Goal: Navigation & Orientation: Find specific page/section

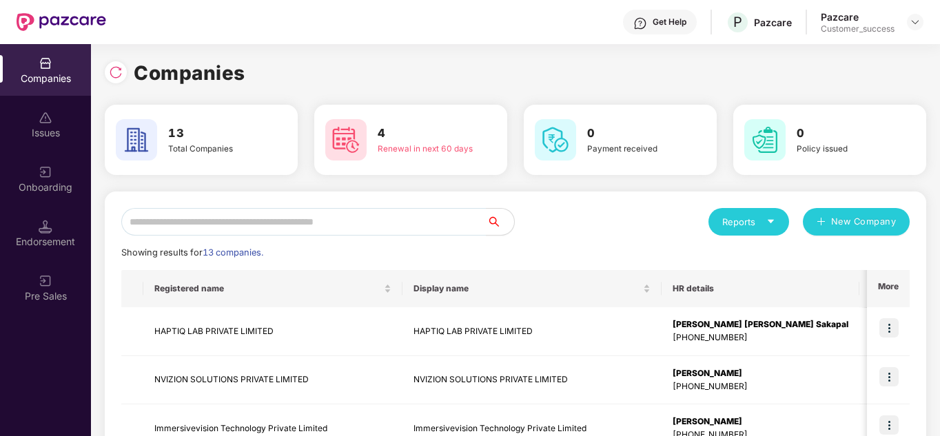
scroll to position [0, 1]
click at [604, 222] on div "Reports New Company" at bounding box center [712, 222] width 394 height 28
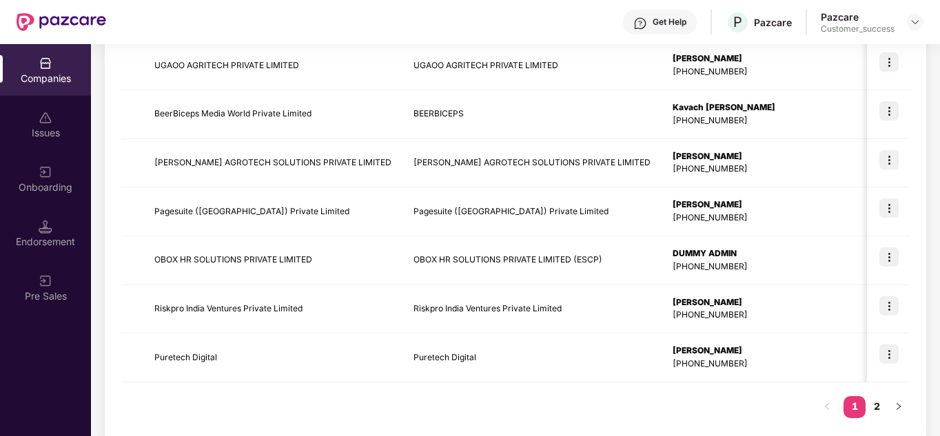
scroll to position [435, 0]
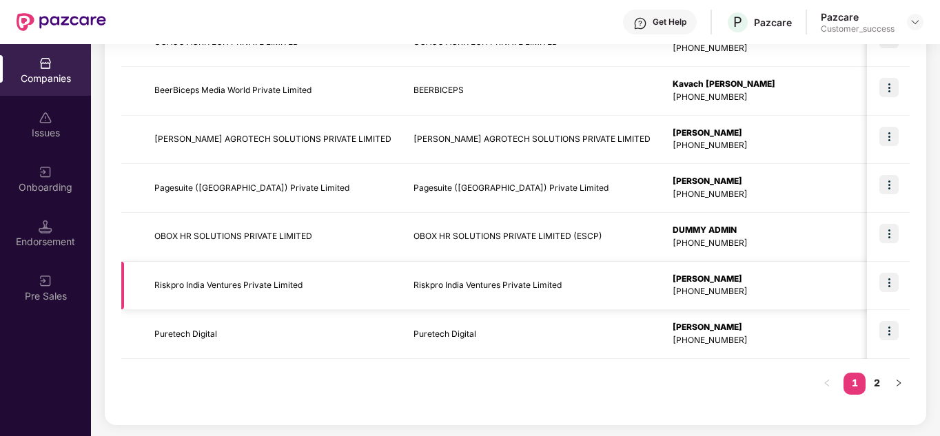
click at [890, 288] on img at bounding box center [888, 282] width 19 height 19
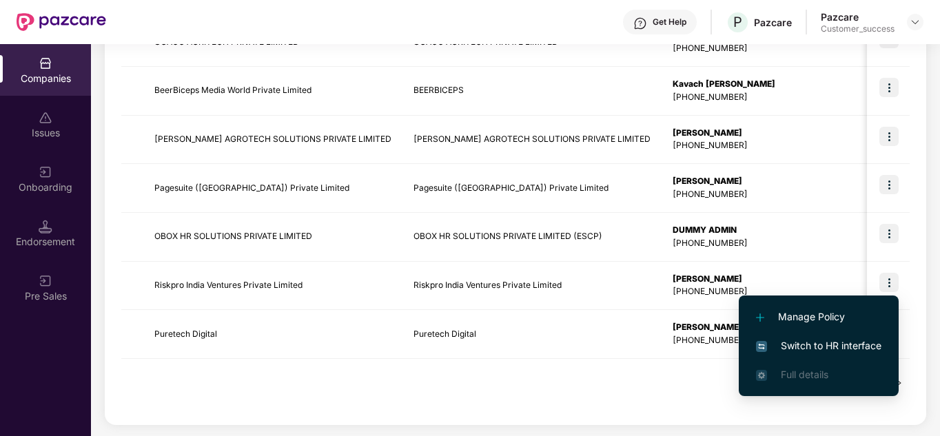
click at [840, 348] on span "Switch to HR interface" at bounding box center [818, 345] width 125 height 15
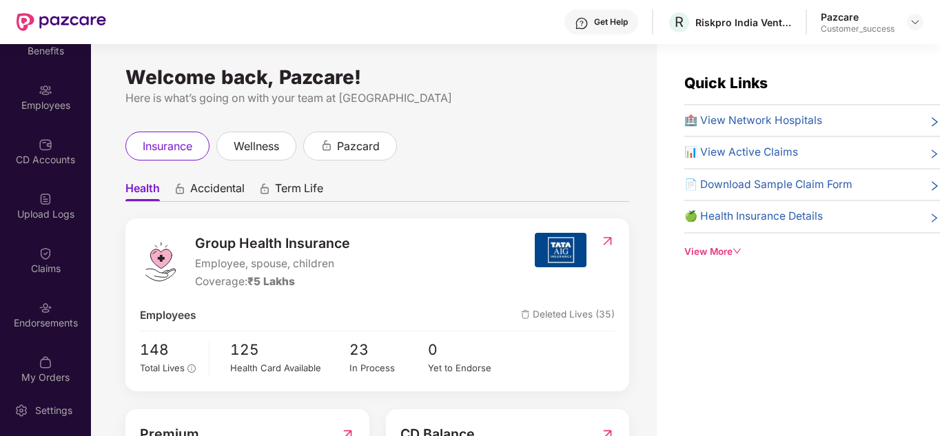
scroll to position [84, 0]
click at [65, 325] on div "Endorsements" at bounding box center [45, 321] width 91 height 14
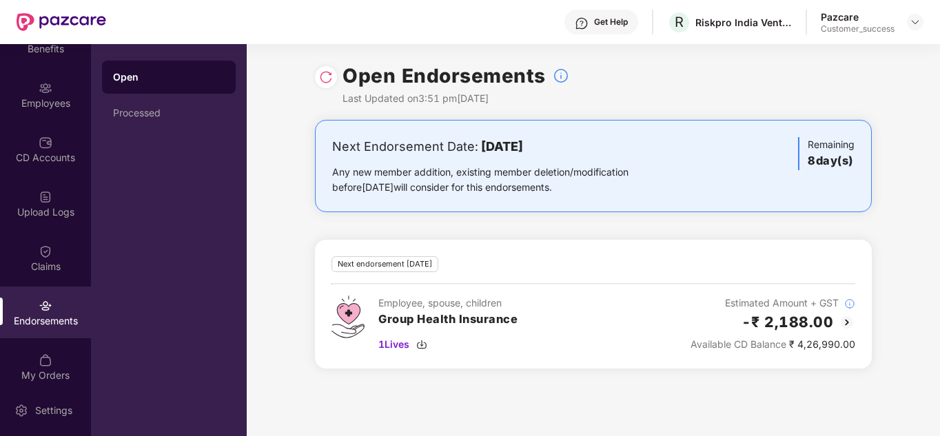
click at [275, 284] on div "Next Endorsement Date: 07 October 2025 Any new member addition, existing member…" at bounding box center [593, 252] width 693 height 265
click at [393, 347] on span "1 Lives" at bounding box center [393, 344] width 31 height 15
click at [490, 403] on div "Open Endorsements Last Updated on 3:51 pm, 29 Sep 2025 Next Endorsement Date: 0…" at bounding box center [593, 240] width 693 height 392
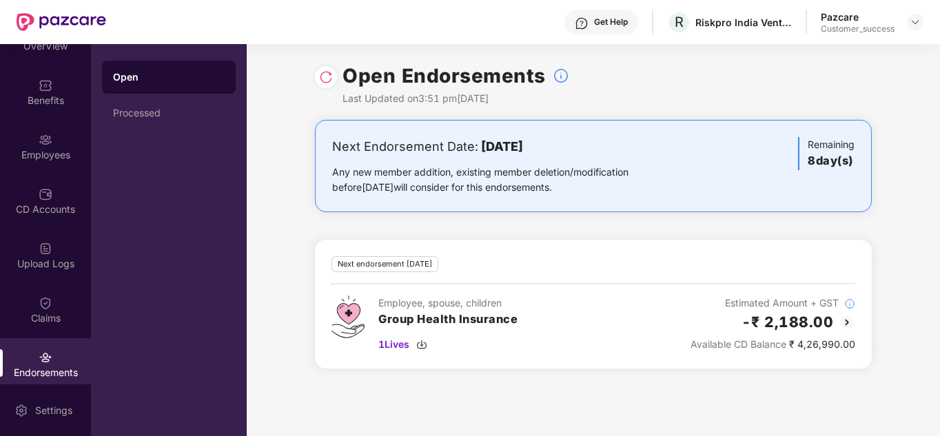
scroll to position [0, 0]
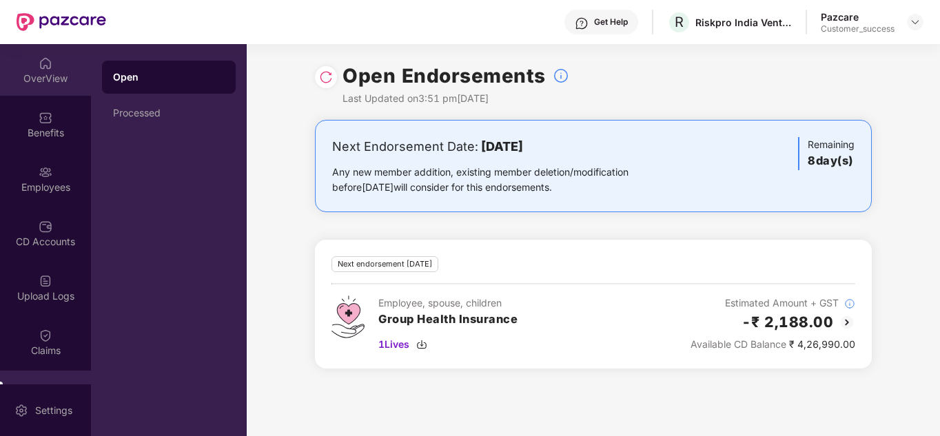
click at [43, 83] on div "OverView" at bounding box center [45, 79] width 91 height 14
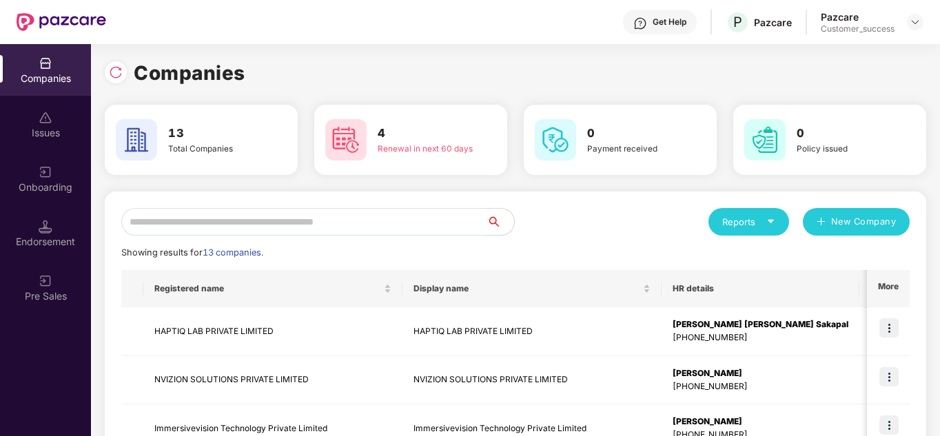
scroll to position [0, 1]
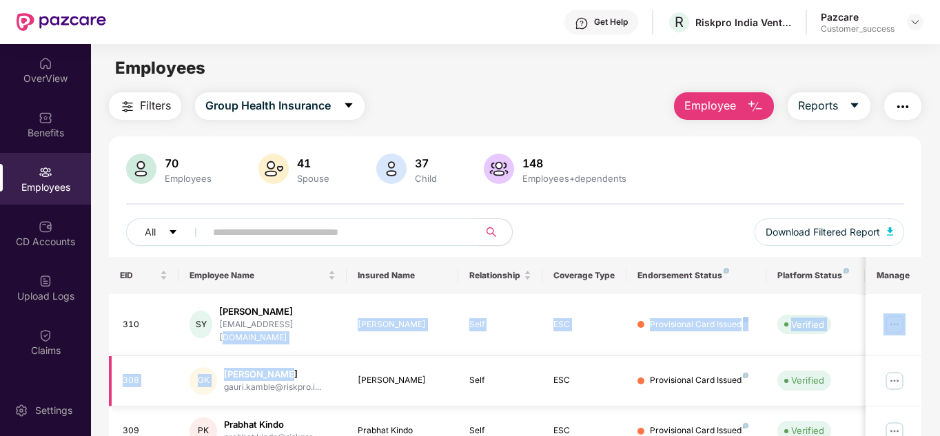
drag, startPoint x: 291, startPoint y: 338, endPoint x: 267, endPoint y: 369, distance: 40.2
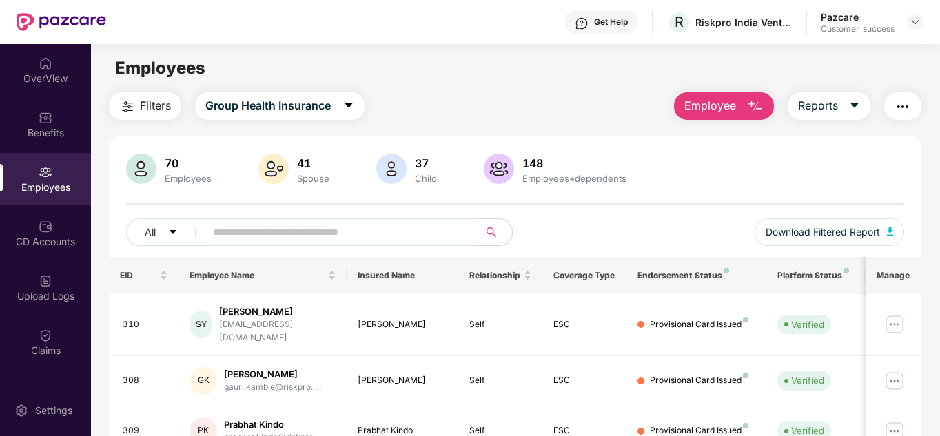
click at [427, 112] on div "Filters Group Health Insurance Employee Reports" at bounding box center [515, 106] width 813 height 28
click at [33, 82] on div "OverView" at bounding box center [45, 79] width 91 height 14
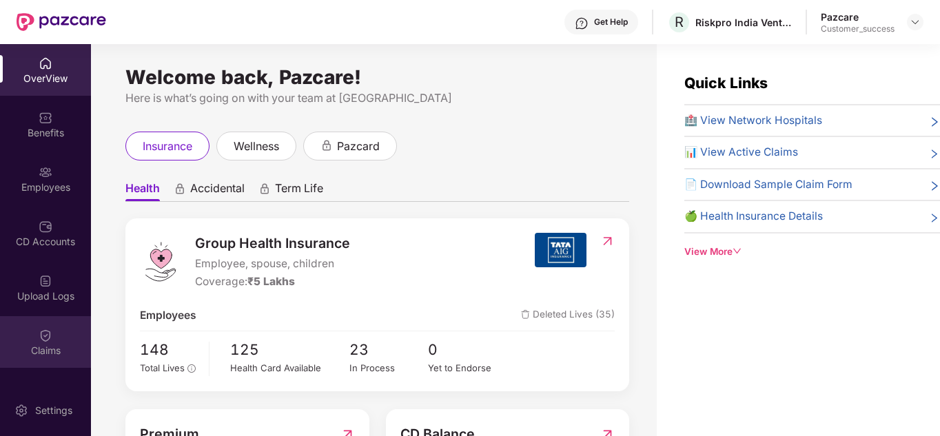
click at [65, 320] on div "OverView Benefits Employees CD Accounts Upload Logs Claims Endorsements My Orde…" at bounding box center [45, 214] width 91 height 340
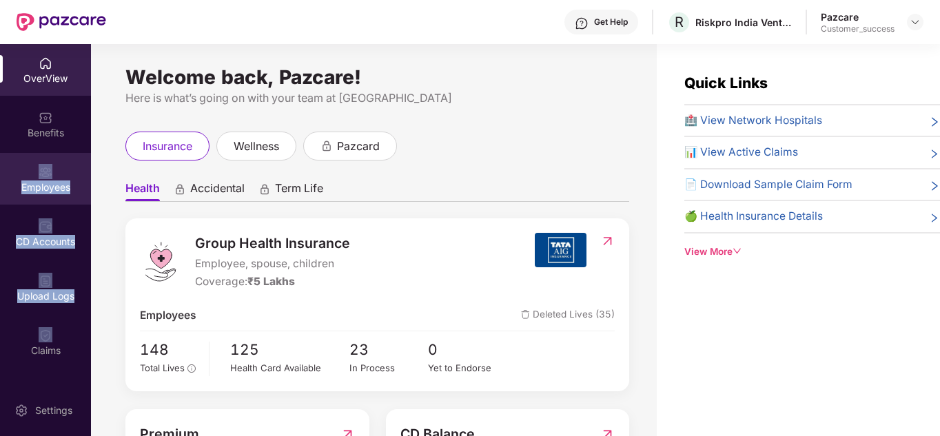
click at [46, 185] on div "Employees" at bounding box center [45, 188] width 91 height 14
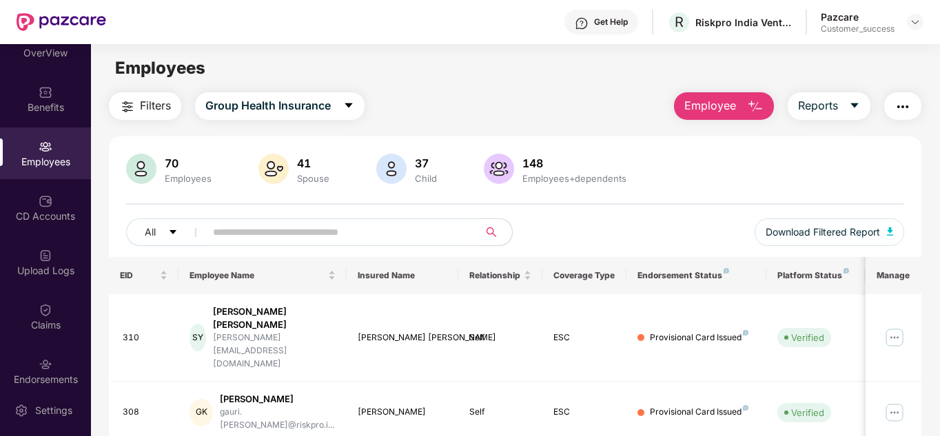
scroll to position [28, 0]
click at [267, 228] on input "text" at bounding box center [336, 232] width 247 height 21
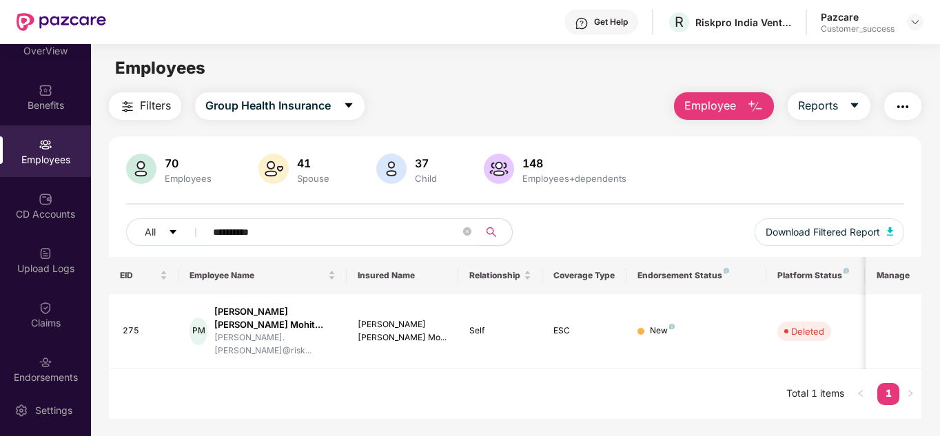
type input "**********"
click at [602, 238] on div "**********" at bounding box center [515, 237] width 779 height 39
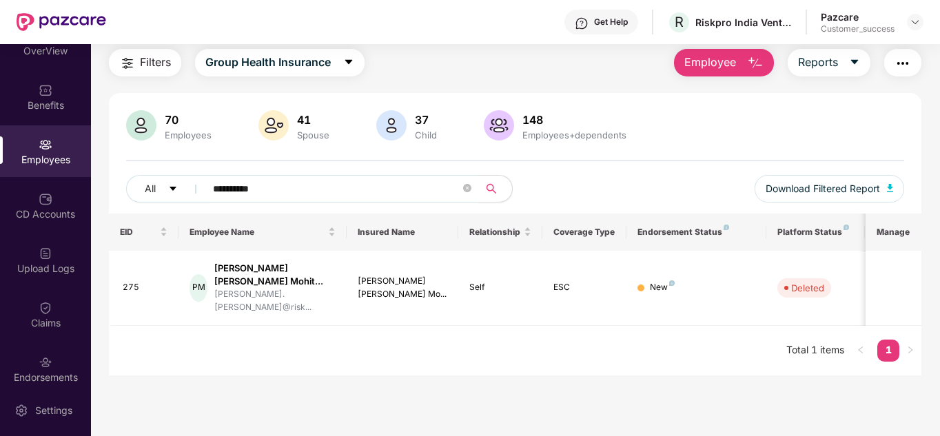
scroll to position [44, 0]
drag, startPoint x: 661, startPoint y: 364, endPoint x: 672, endPoint y: 469, distance: 105.2
click at [672, 435] on html "**********" at bounding box center [470, 218] width 940 height 436
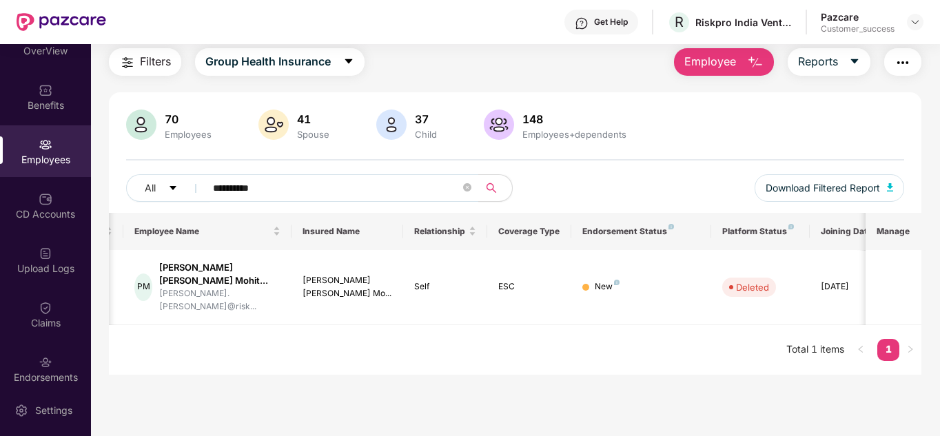
scroll to position [0, 81]
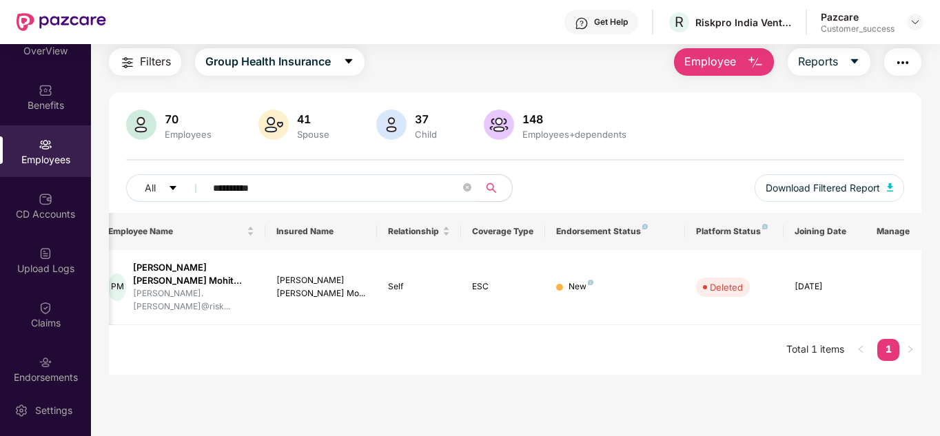
click at [701, 227] on tr "EID Employee Name Insured Name Relationship Coverage Type Endorsement Status Pl…" at bounding box center [476, 231] width 896 height 37
click at [680, 200] on div "**********" at bounding box center [515, 193] width 779 height 39
click at [464, 190] on icon "close-circle" at bounding box center [467, 187] width 8 height 8
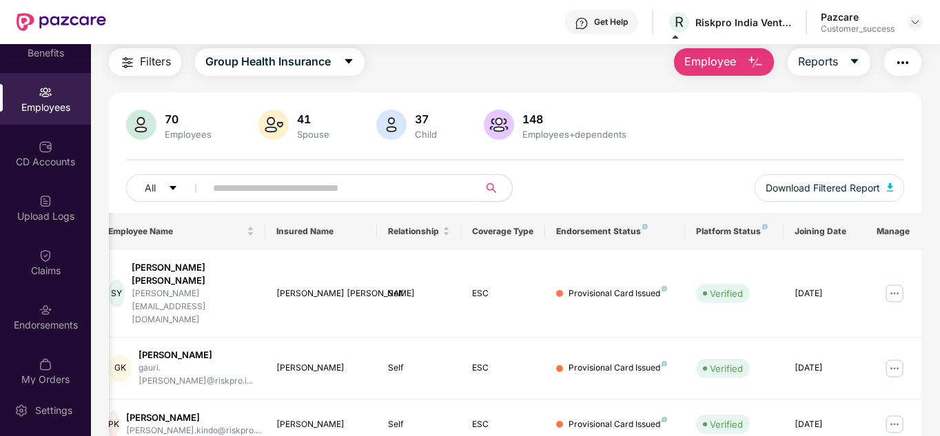
scroll to position [82, 0]
click at [575, 203] on div "All Download Filtered Report" at bounding box center [515, 193] width 779 height 39
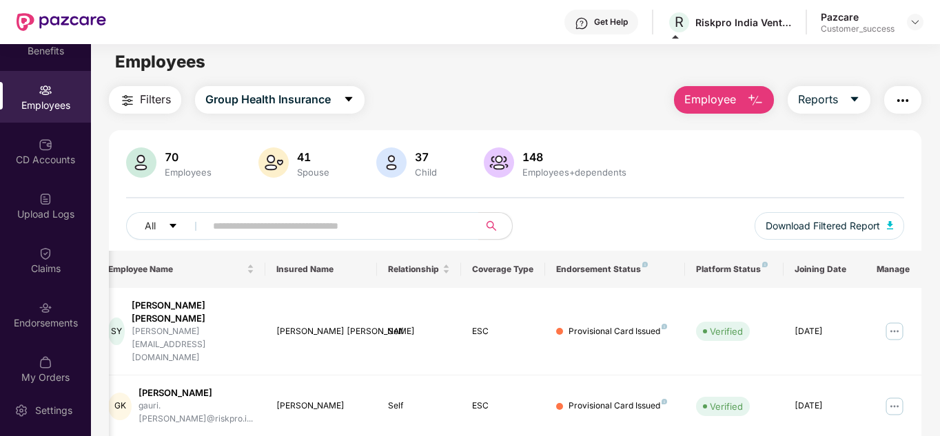
scroll to position [0, 0]
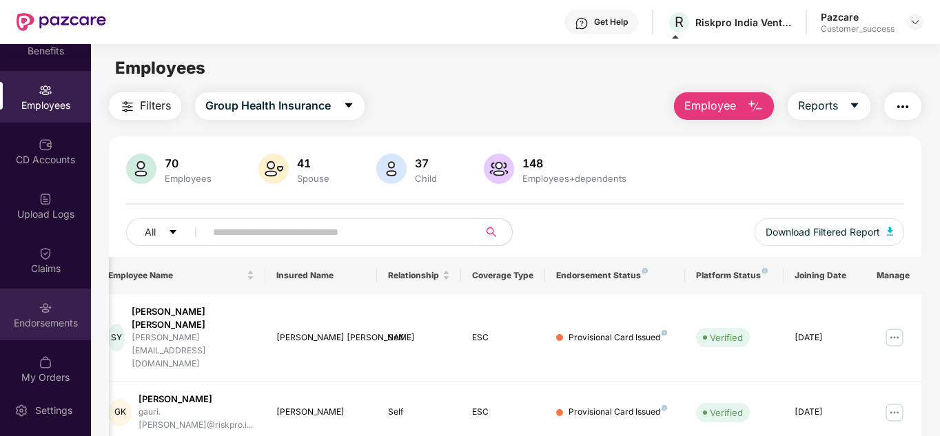
click at [70, 309] on div "Endorsements" at bounding box center [45, 315] width 91 height 52
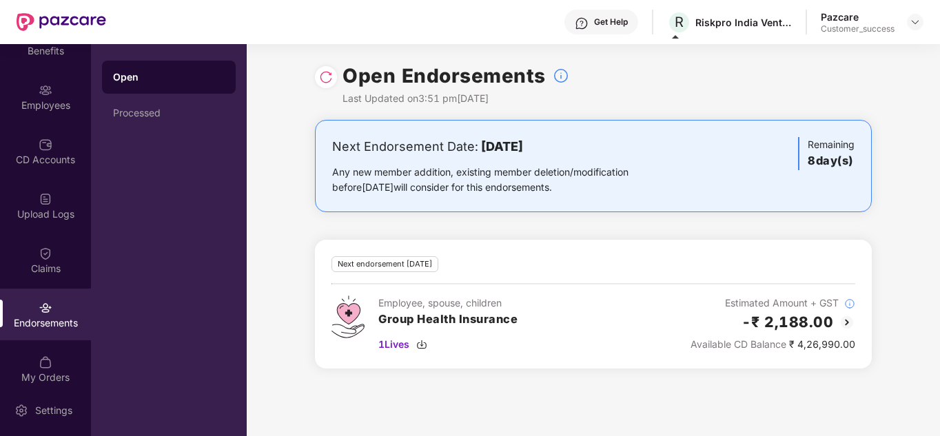
click at [274, 230] on div "Next Endorsement Date: 07 October 2025 Any new member addition, existing member…" at bounding box center [593, 252] width 693 height 265
click at [329, 218] on div "Next Endorsement Date: 07 October 2025 Any new member addition, existing member…" at bounding box center [593, 252] width 693 height 265
click at [276, 145] on div "Next Endorsement Date: 07 October 2025 Any new member addition, existing member…" at bounding box center [593, 252] width 693 height 265
click at [259, 70] on div "Open Endorsements Last Updated on 3:51 pm, 29 Sep 2025" at bounding box center [593, 82] width 693 height 76
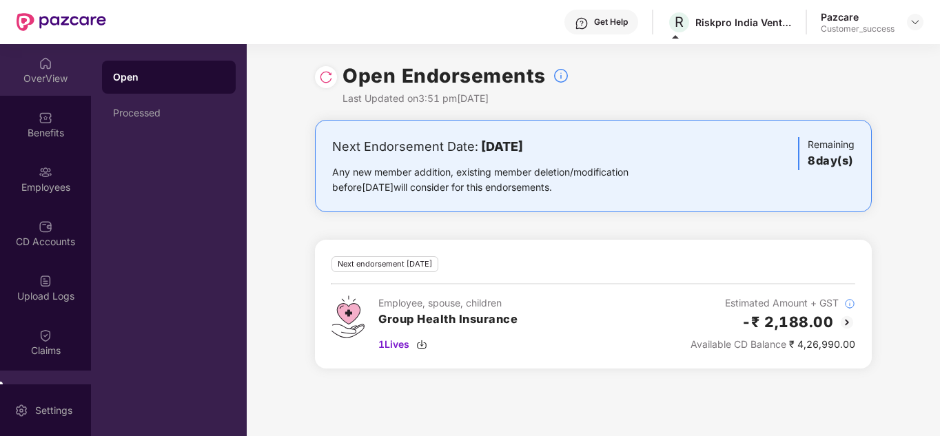
click at [61, 63] on div "OverView" at bounding box center [45, 70] width 91 height 52
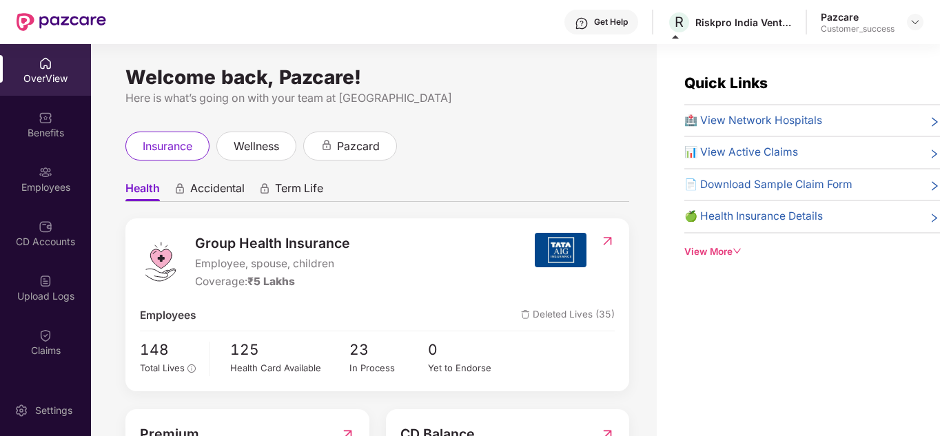
click at [443, 88] on div "Welcome back, Pazcare! Here is what’s going on with your team at Pazcare" at bounding box center [377, 89] width 504 height 35
click at [424, 100] on div "Here is what’s going on with your team at [GEOGRAPHIC_DATA]" at bounding box center [377, 98] width 504 height 17
drag, startPoint x: 109, startPoint y: 1, endPoint x: 181, endPoint y: 64, distance: 95.2
click at [181, 64] on div "Welcome back, Pazcare! Here is what’s going on with your team at Pazcare insura…" at bounding box center [374, 248] width 566 height 409
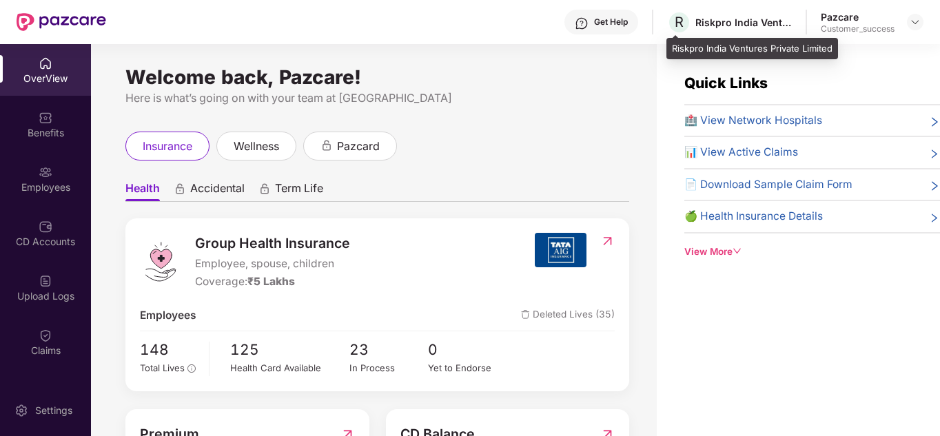
click at [758, 293] on div "Get Help R Riskpro India Ventures Private Limited Pazcare Customer_success Over…" at bounding box center [470, 218] width 940 height 436
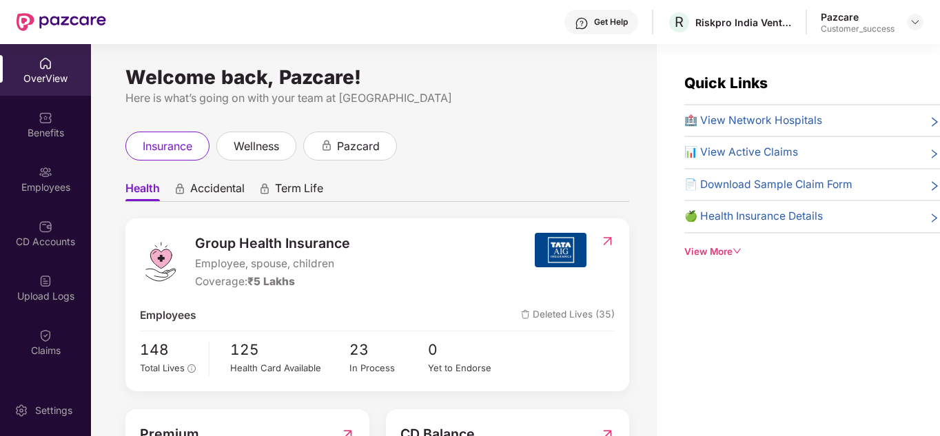
drag, startPoint x: 757, startPoint y: 296, endPoint x: 786, endPoint y: 427, distance: 134.2
click at [786, 427] on div "Quick Links 🏥 View Network Hospitals 📊 View Active Claims 📄 Download Sample Cla…" at bounding box center [798, 262] width 283 height 436
click at [48, 94] on div "OverView" at bounding box center [45, 70] width 91 height 52
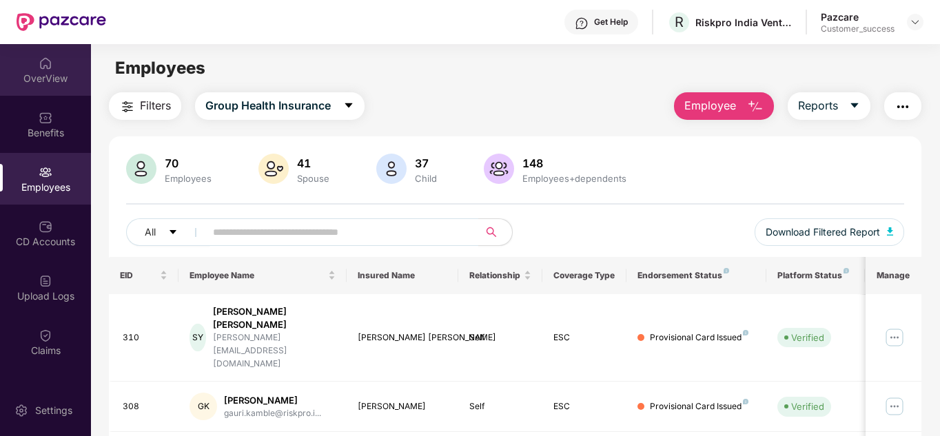
click at [38, 88] on div "OverView" at bounding box center [45, 70] width 91 height 52
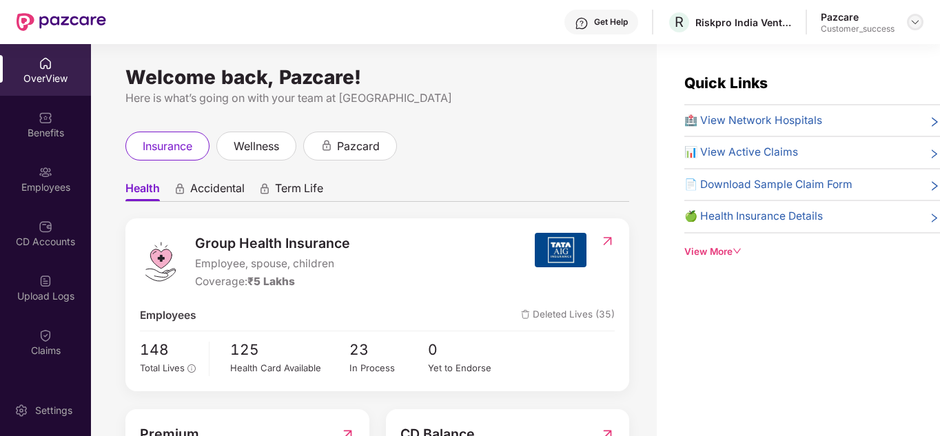
click at [912, 14] on div at bounding box center [915, 22] width 17 height 17
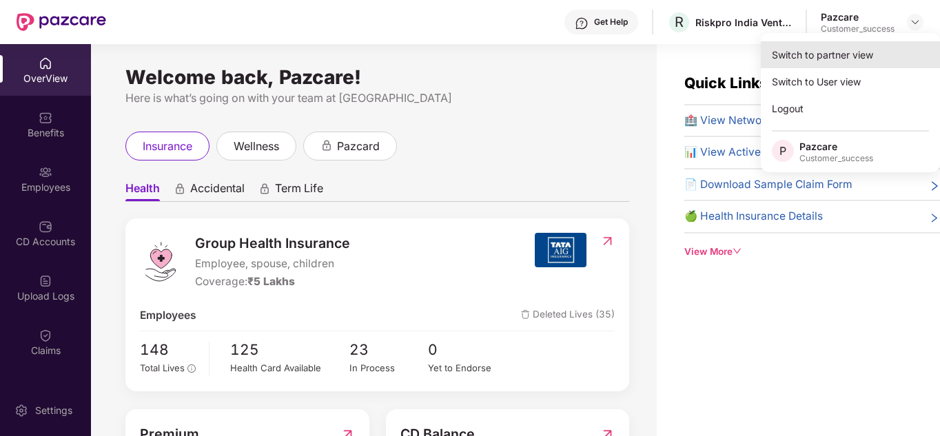
click at [808, 56] on div "Switch to partner view" at bounding box center [850, 54] width 179 height 27
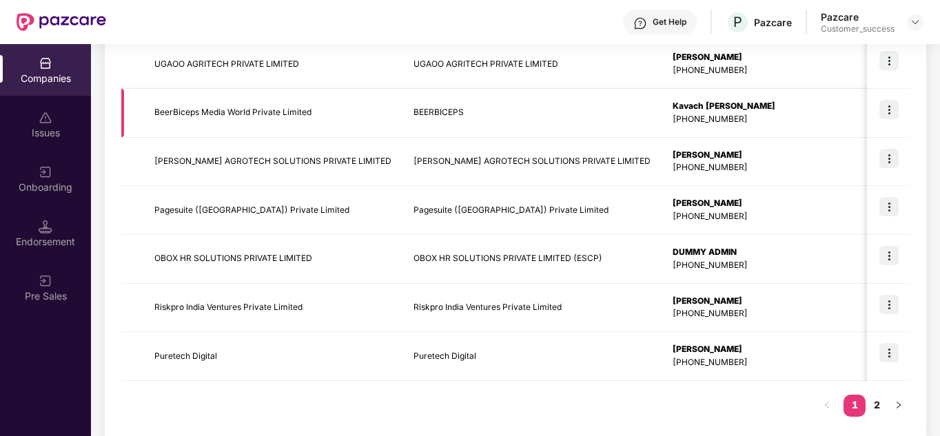
scroll to position [435, 0]
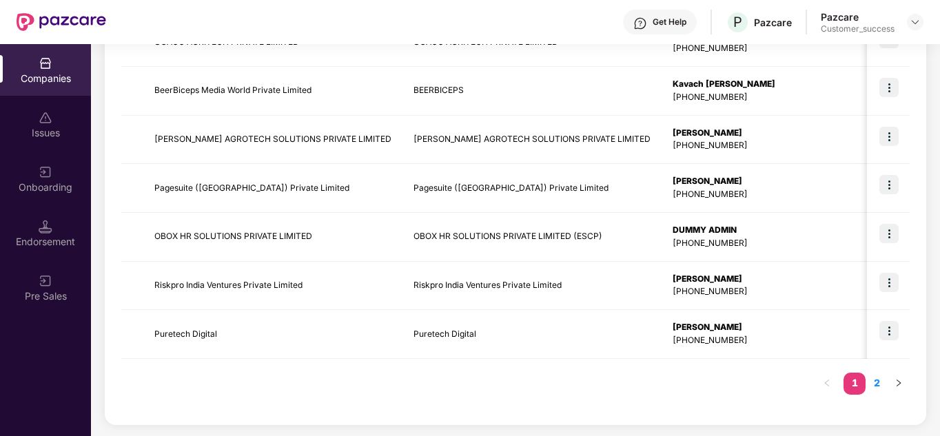
click at [875, 393] on li "2" at bounding box center [876, 384] width 22 height 22
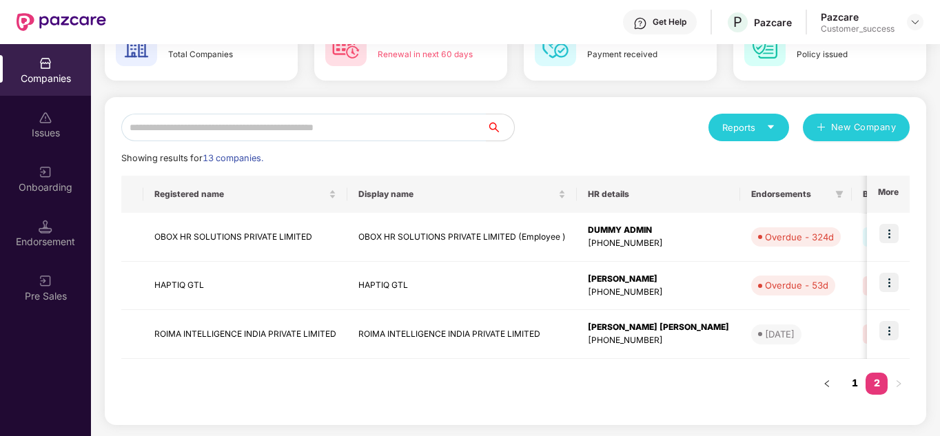
click at [845, 383] on link "1" at bounding box center [854, 383] width 22 height 21
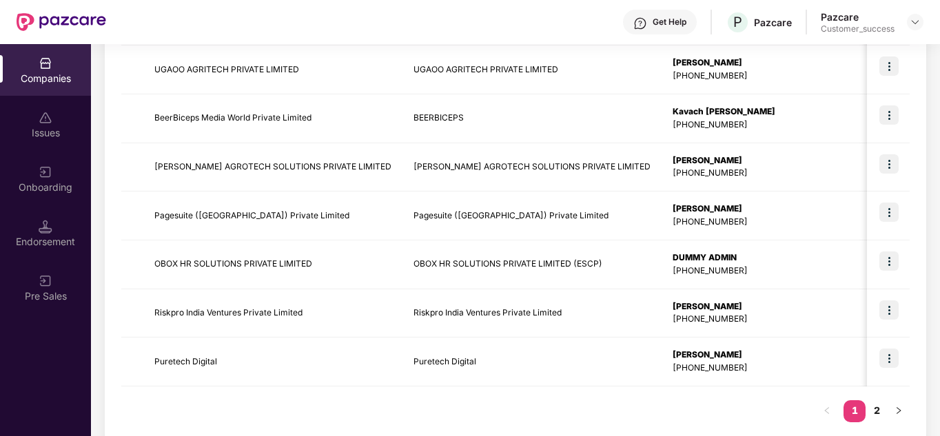
scroll to position [435, 0]
